Goal: Transaction & Acquisition: Obtain resource

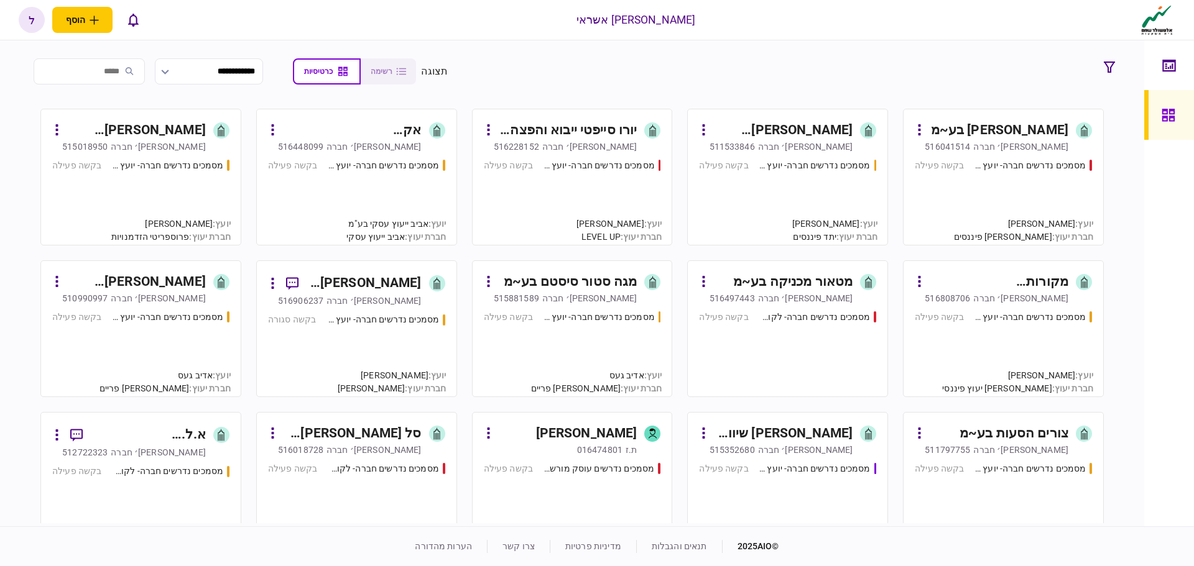
click at [826, 172] on div "מסמכים נדרשים חברה- יועץ - תהליך חברה בקשה פעילה" at bounding box center [787, 196] width 177 height 75
click at [386, 146] on div "[PERSON_NAME]׳ חברה" at bounding box center [373, 147] width 95 height 12
click at [774, 164] on div "מסמכים נדרשים חברה- יועץ - תהליך חברה" at bounding box center [815, 165] width 112 height 13
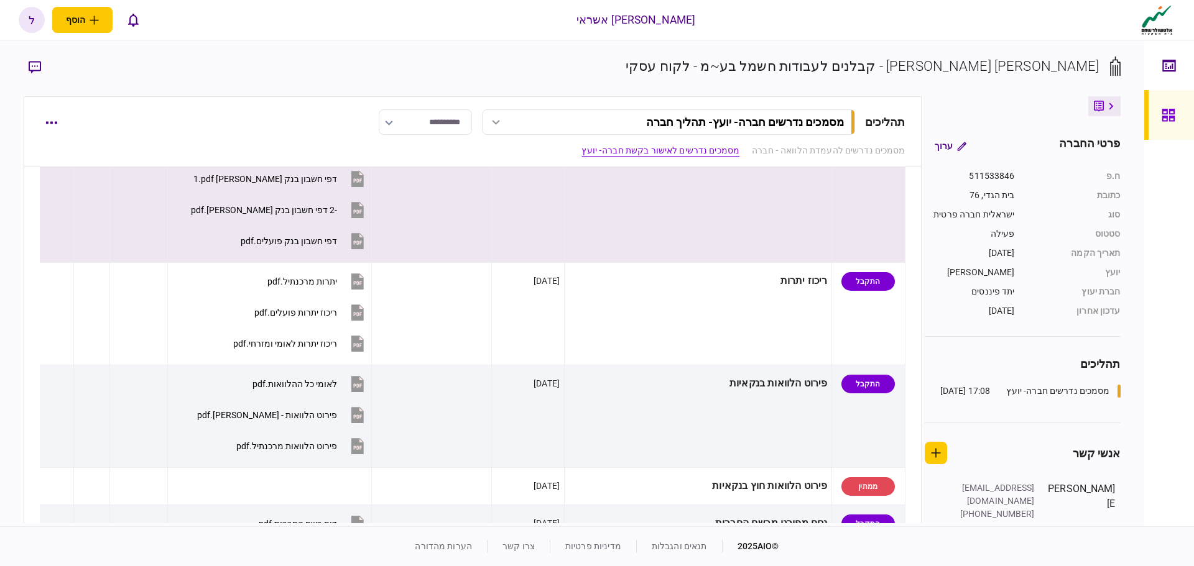
scroll to position [249, 0]
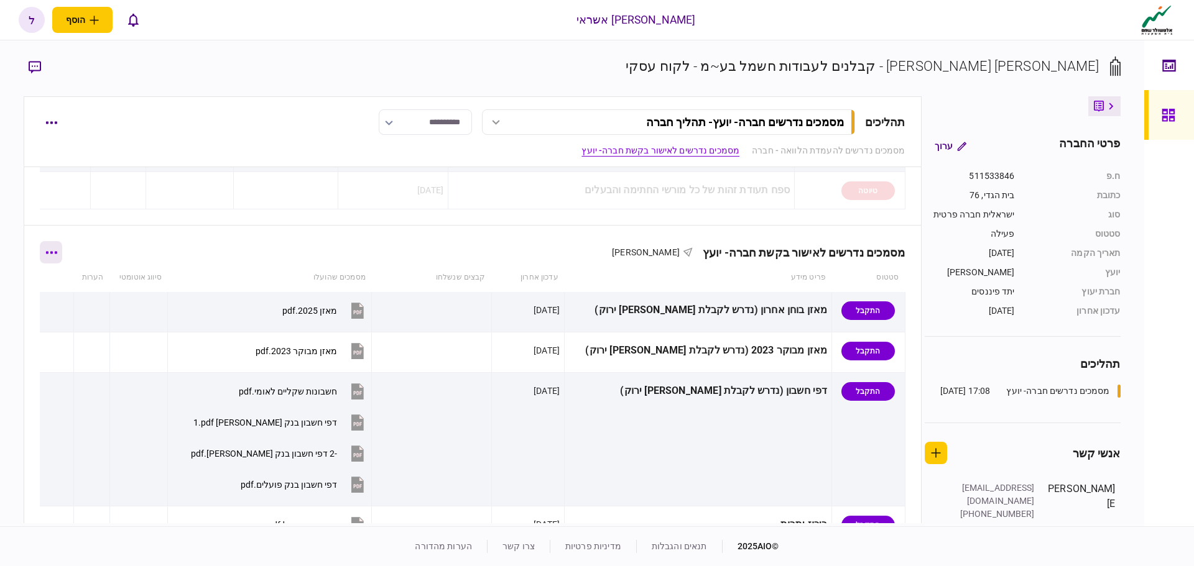
click at [62, 254] on button "button" at bounding box center [51, 252] width 22 height 22
click at [80, 327] on span "הורד מסמכים" at bounding box center [68, 332] width 57 height 15
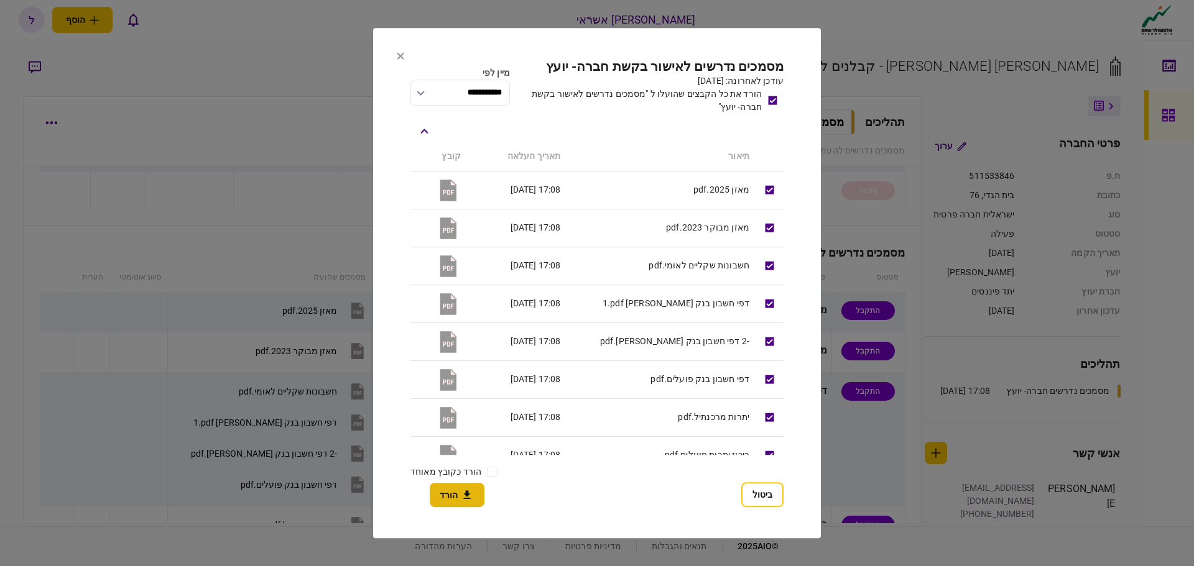
click at [455, 496] on button "הורד" at bounding box center [457, 495] width 55 height 24
